Goal: Task Accomplishment & Management: Use online tool/utility

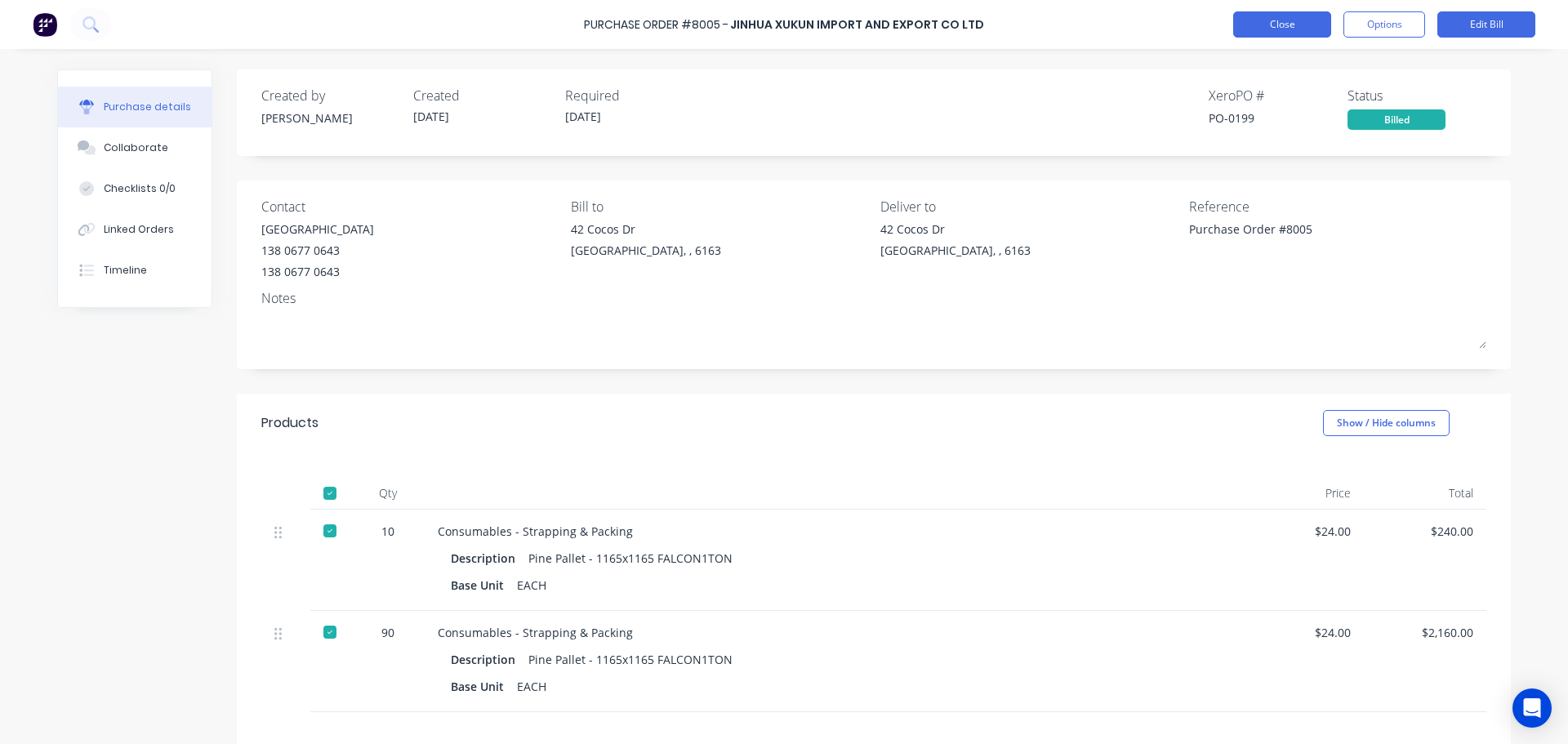
click at [1299, 22] on button "Close" at bounding box center [1282, 25] width 98 height 26
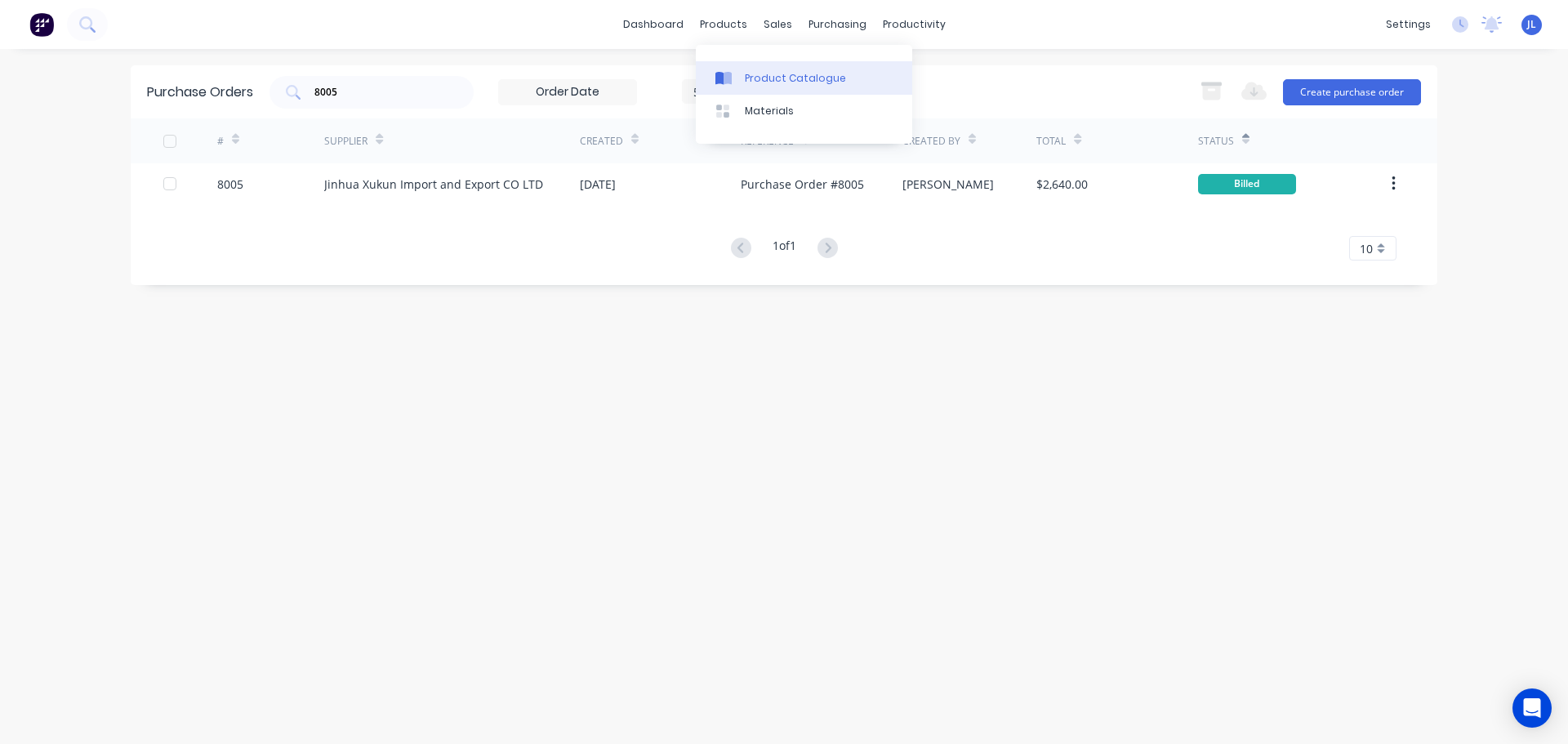
click at [757, 83] on div "Product Catalogue" at bounding box center [795, 78] width 101 height 15
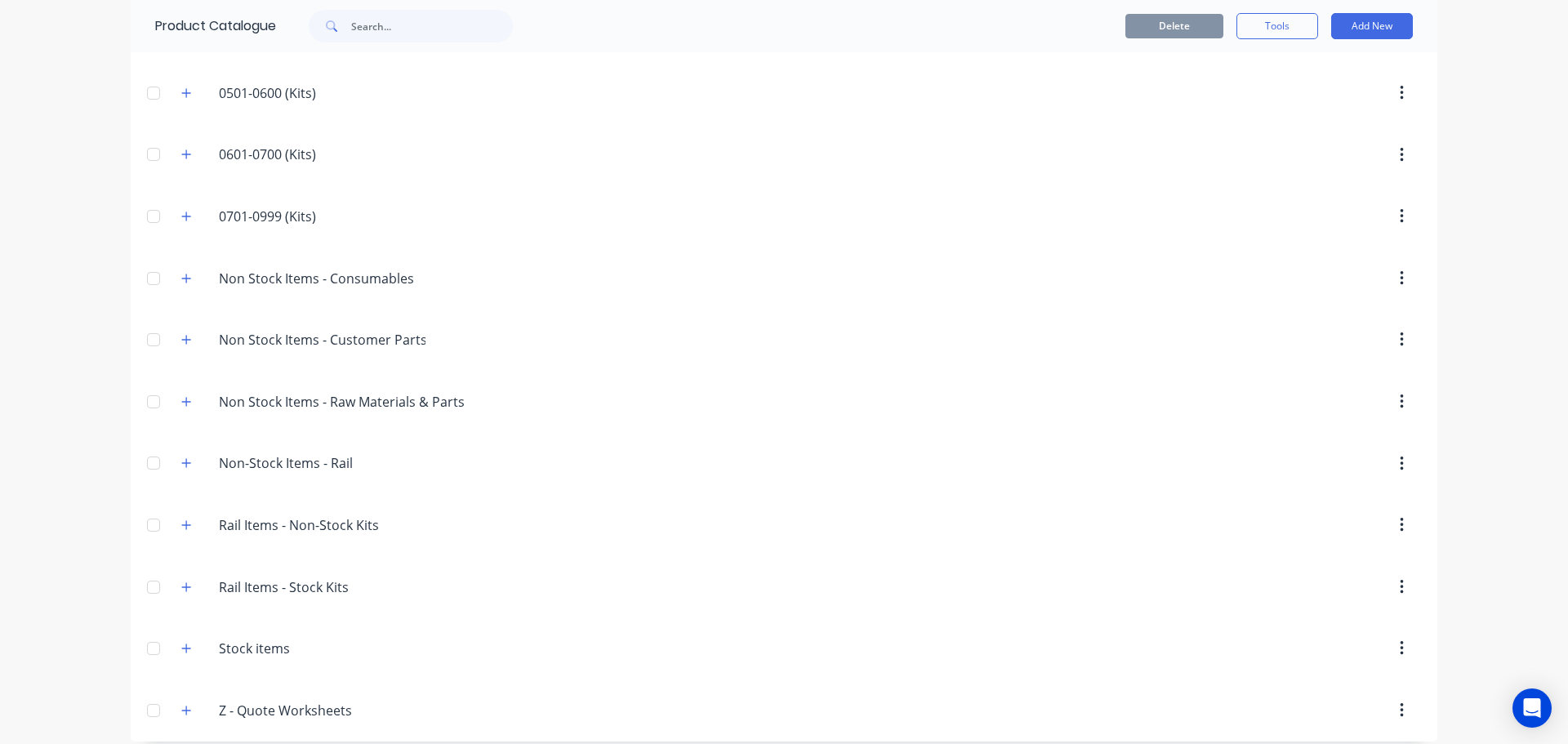
scroll to position [431, 0]
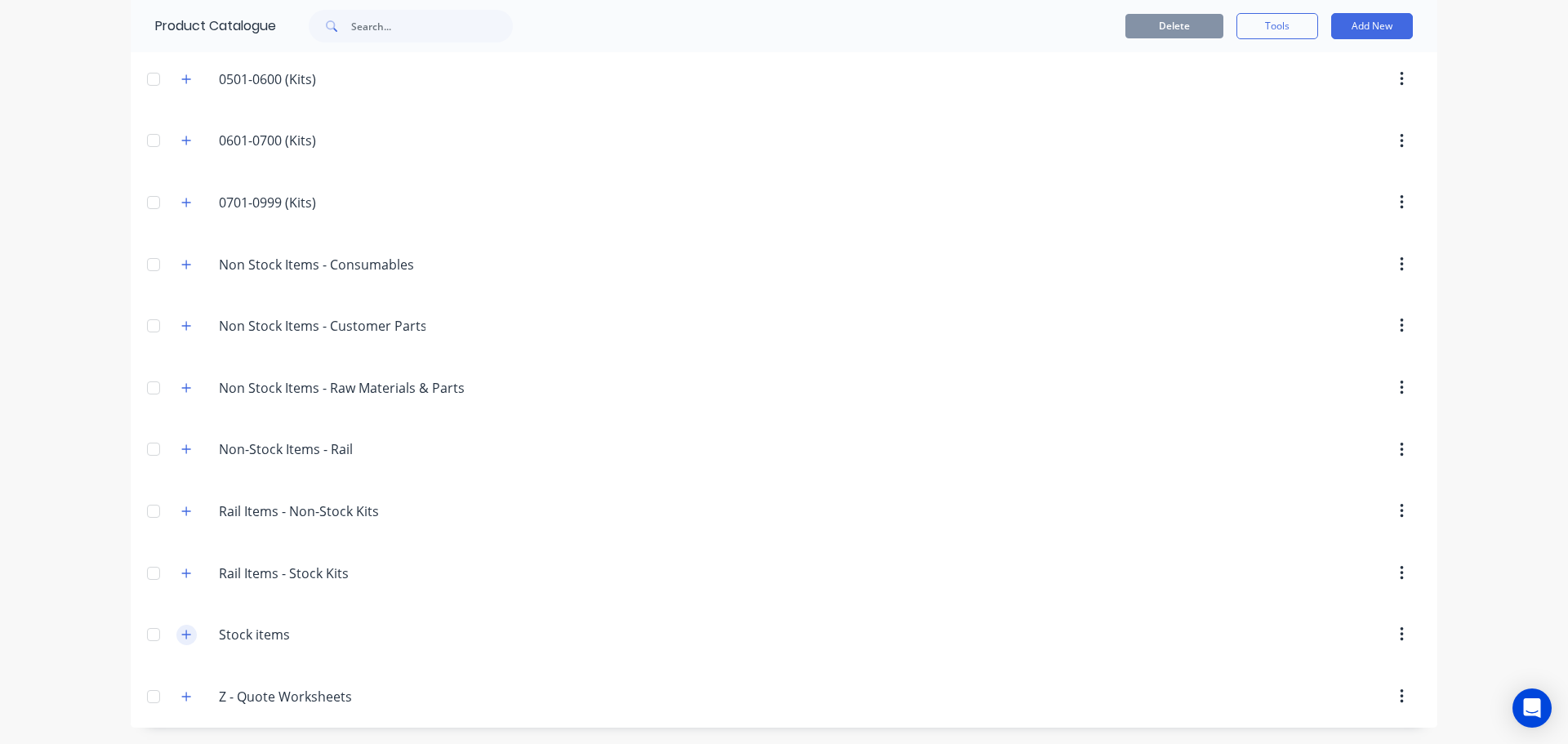
click at [186, 633] on icon "button" at bounding box center [186, 634] width 10 height 11
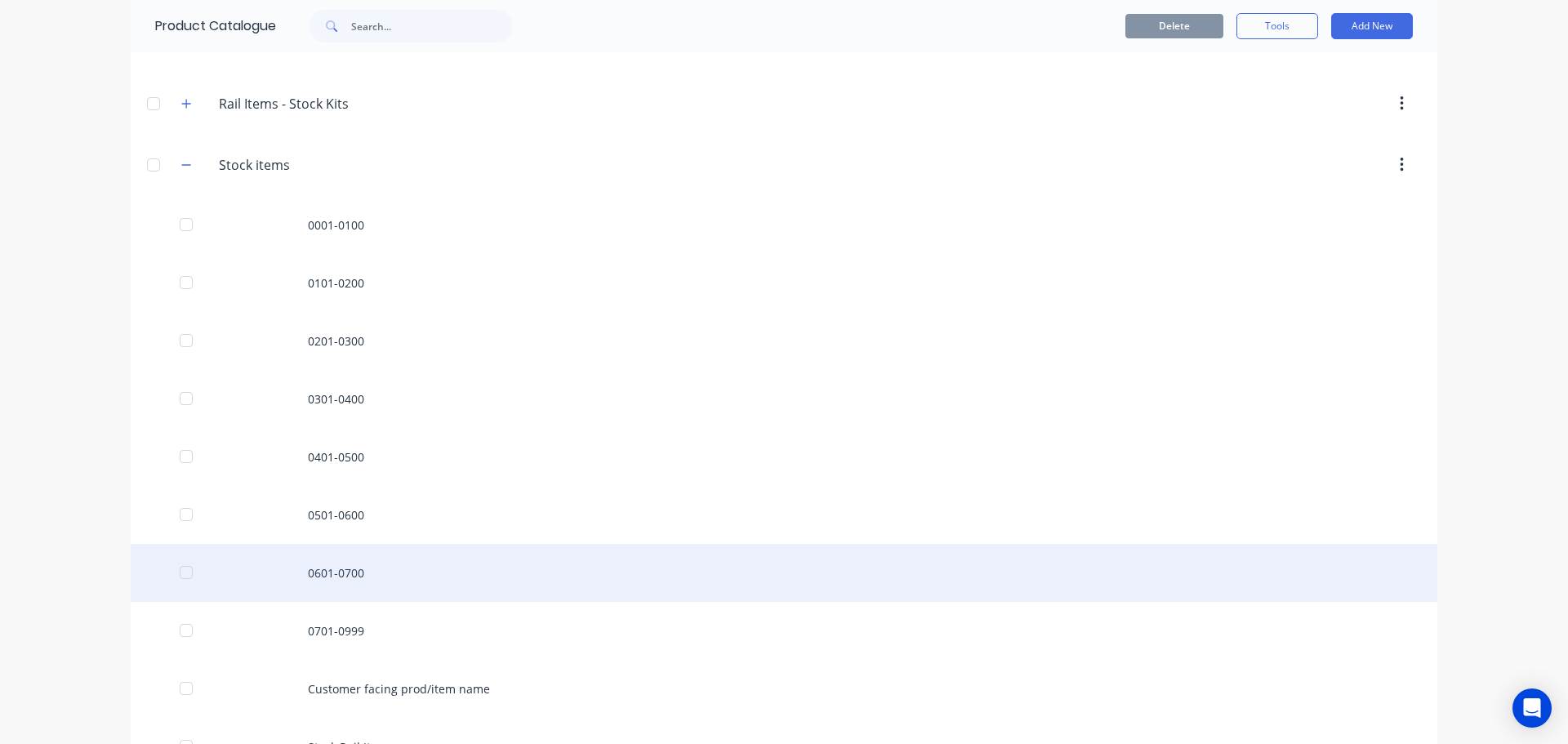
scroll to position [1011, 0]
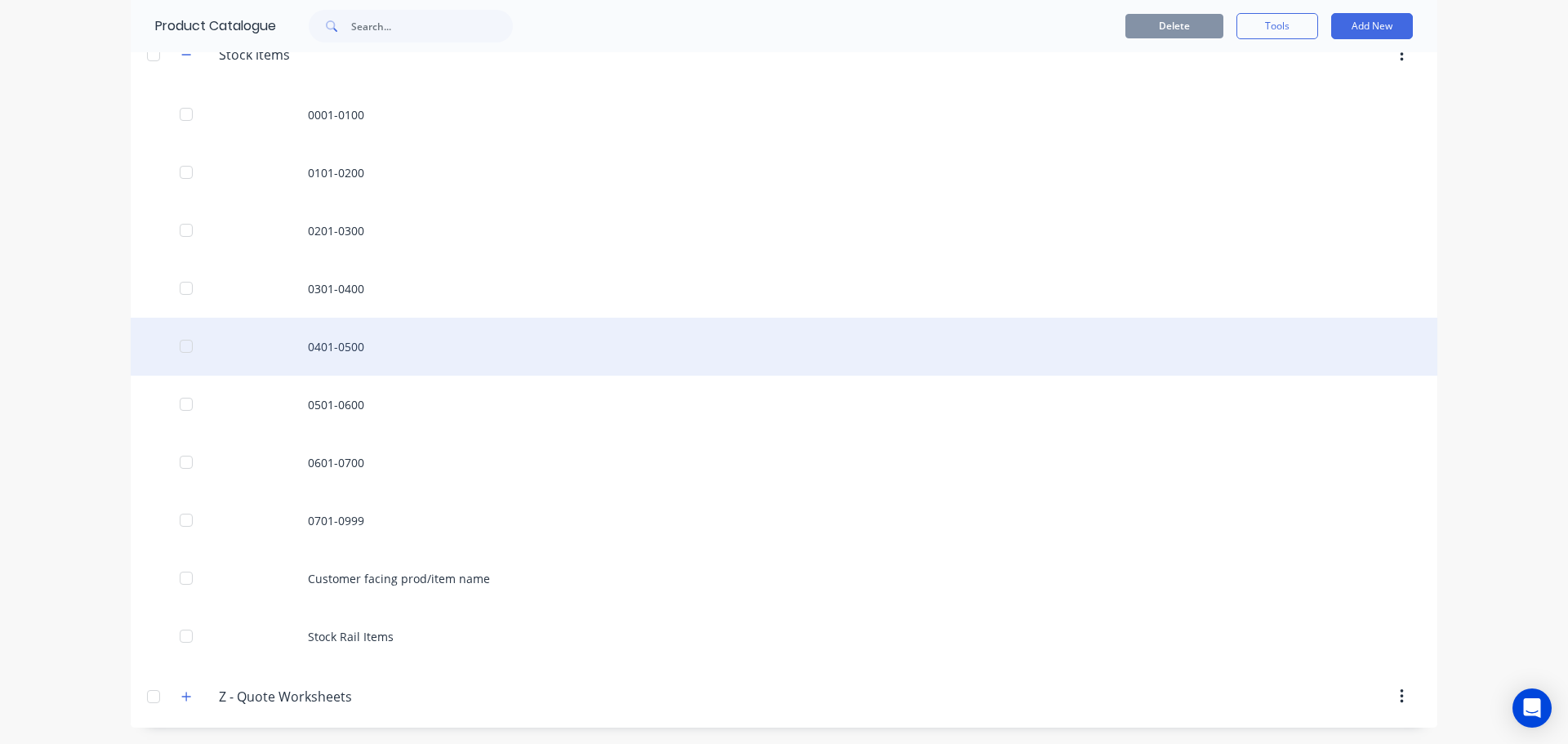
click at [346, 334] on div "0401-0500" at bounding box center [784, 347] width 1307 height 58
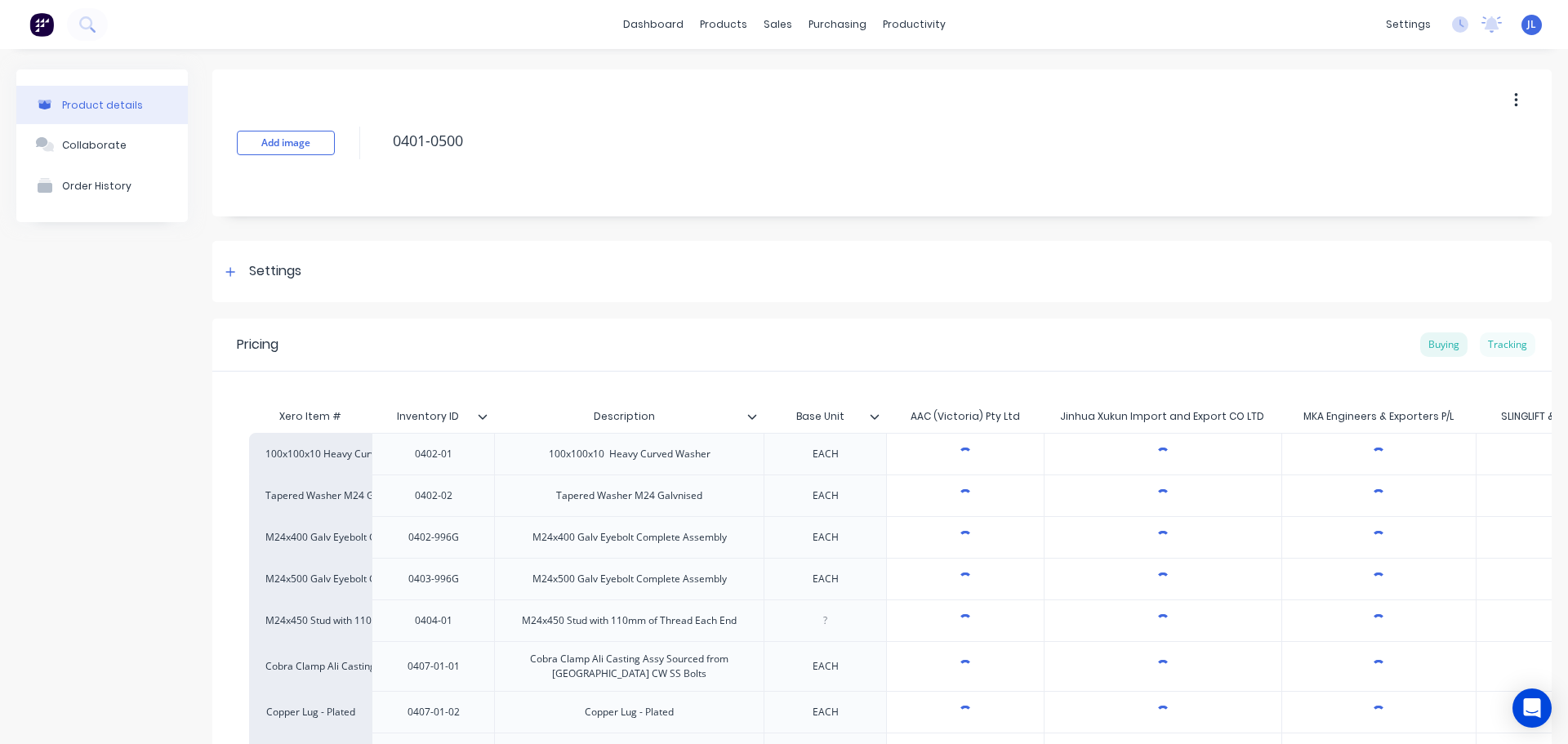
click at [1503, 338] on div "Tracking" at bounding box center [1507, 345] width 55 height 25
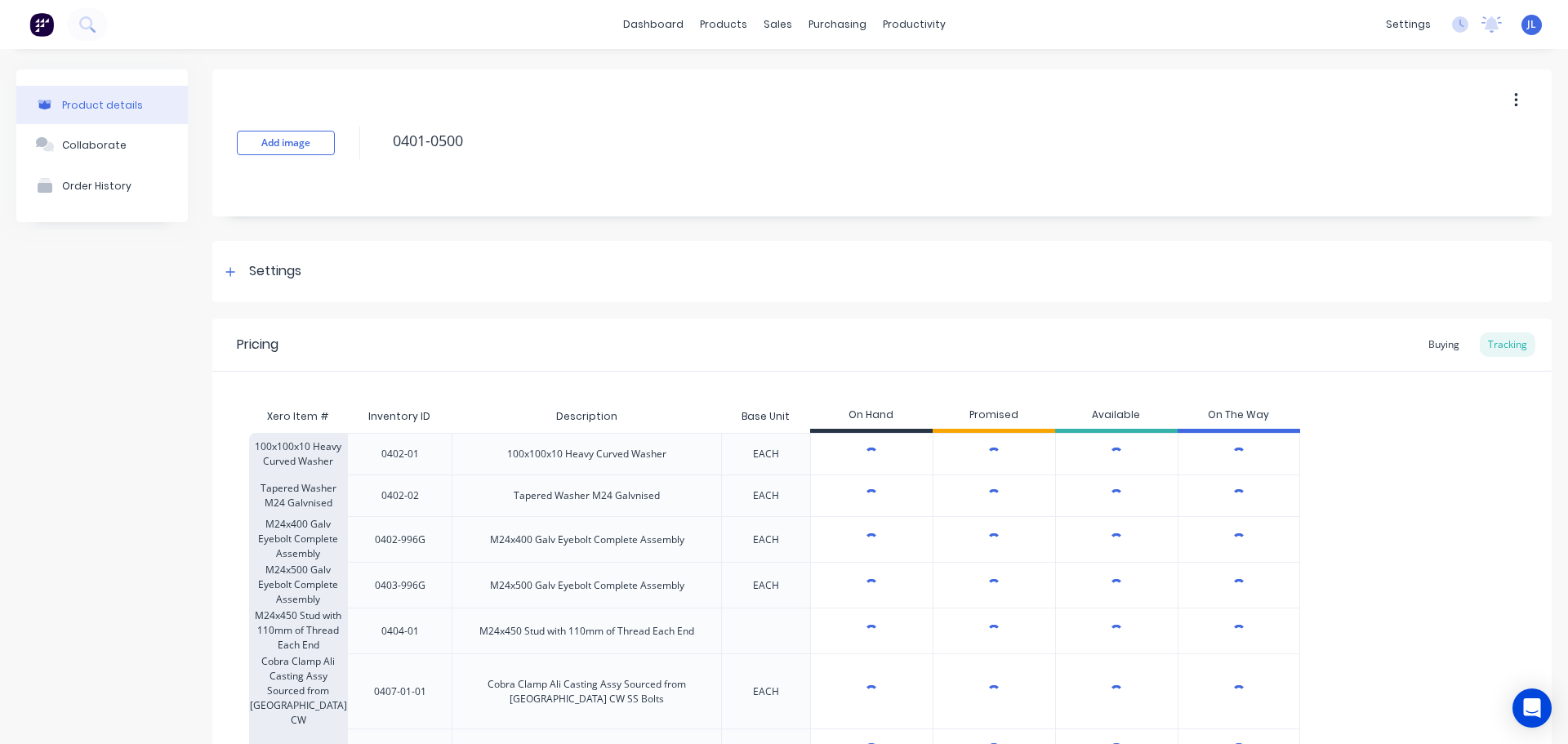
type textarea "x"
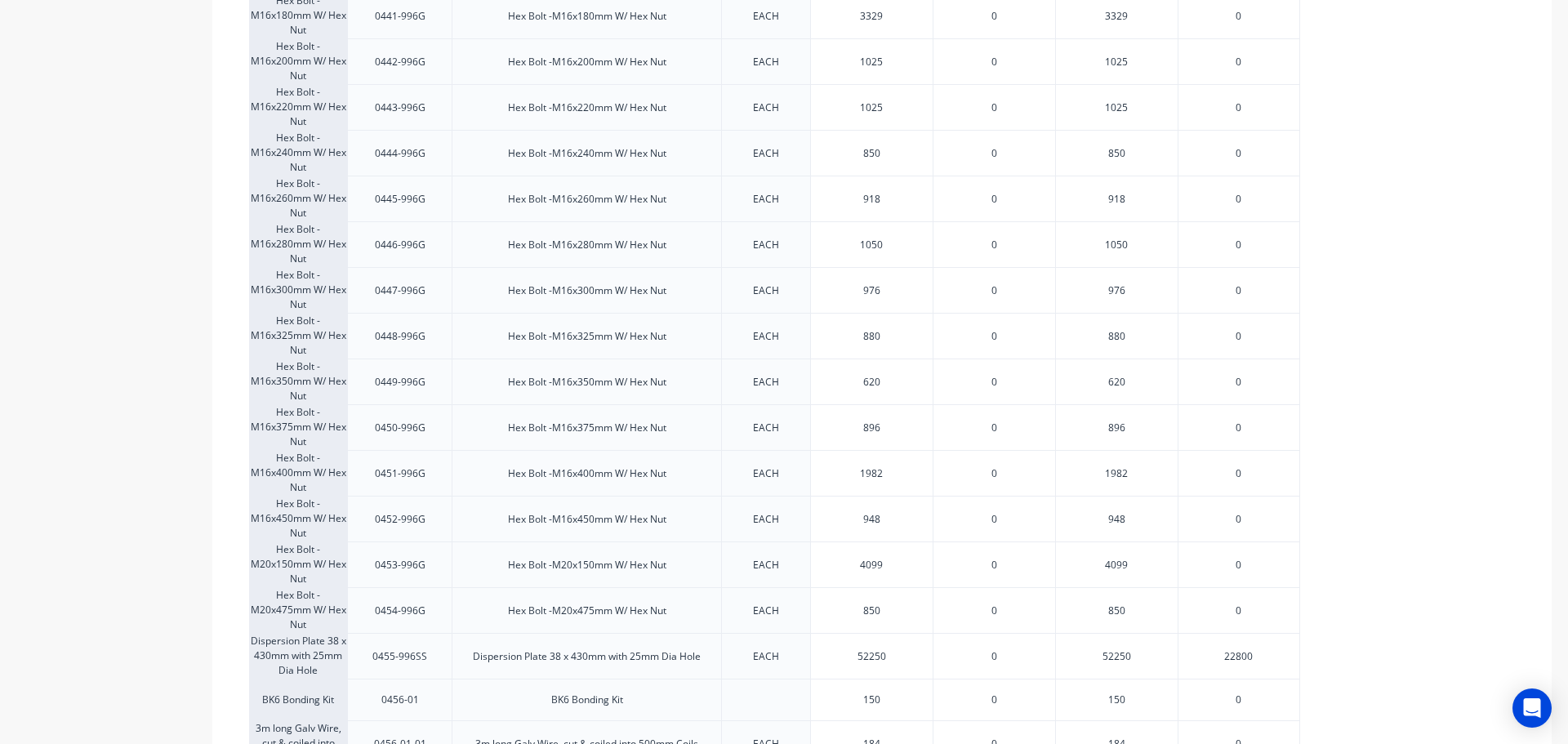
scroll to position [2144, 0]
